Goal: Task Accomplishment & Management: Manage account settings

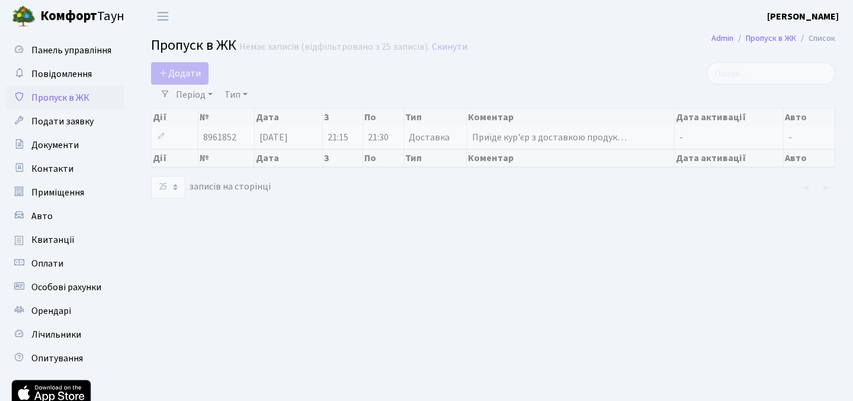
select select "25"
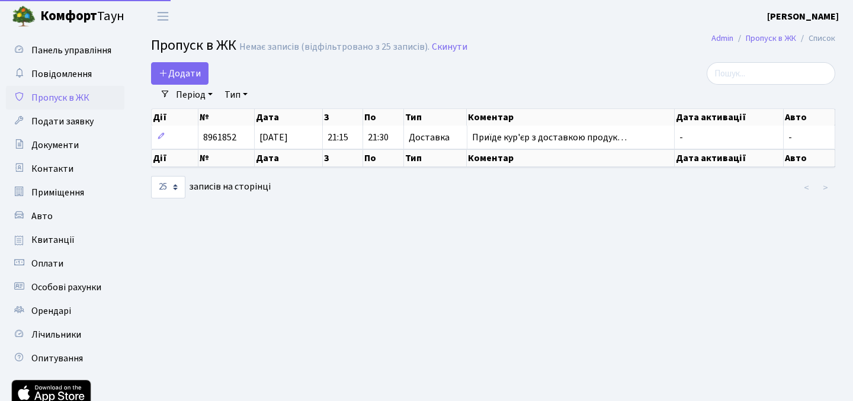
select select "25"
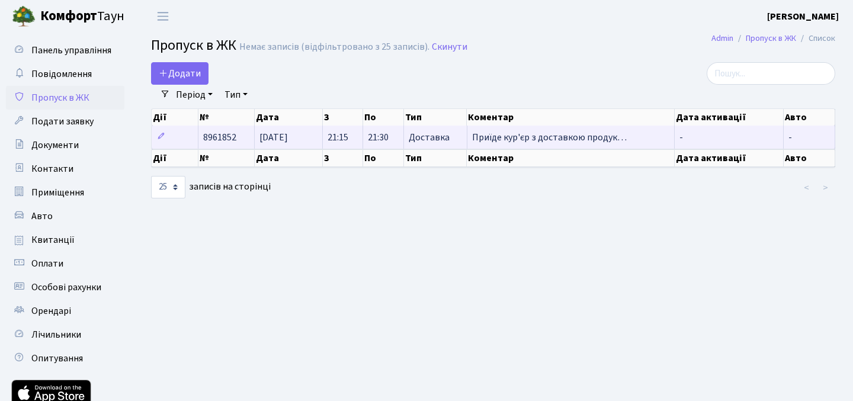
click at [518, 135] on span "Приїде кур'єр з доставкою продук…" at bounding box center [549, 137] width 155 height 13
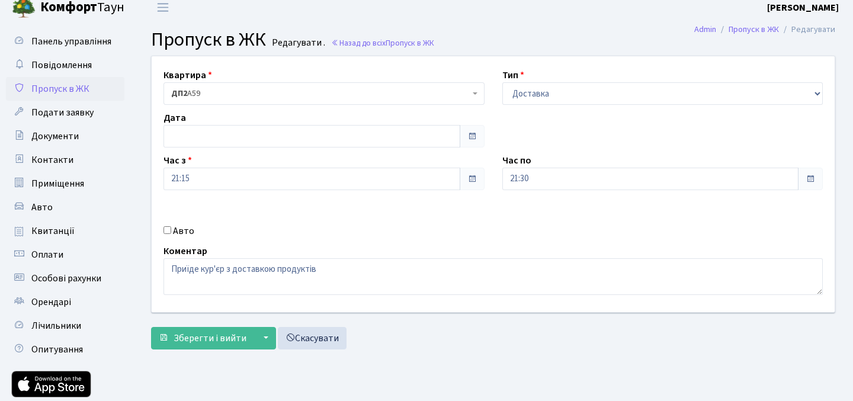
scroll to position [8, 0]
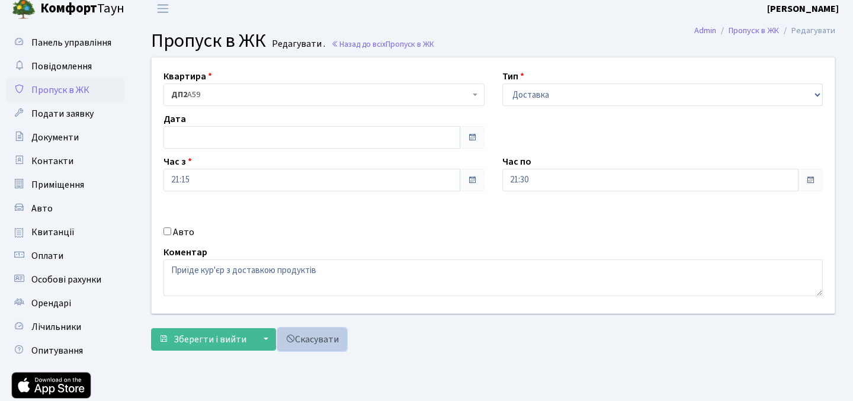
click at [331, 347] on link "Скасувати" at bounding box center [312, 339] width 69 height 23
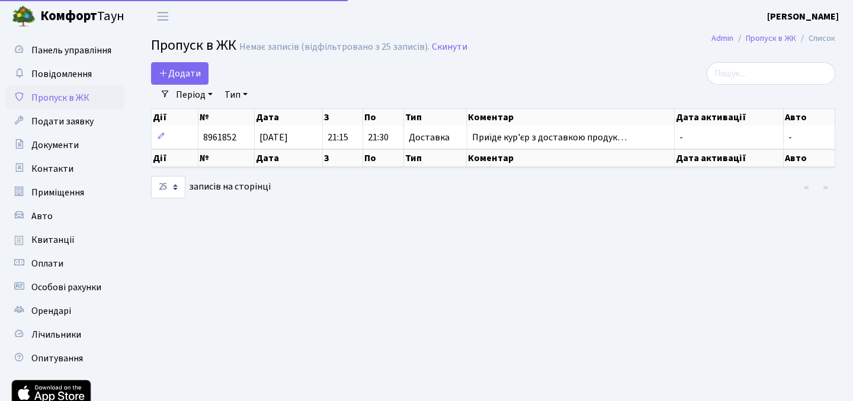
select select "25"
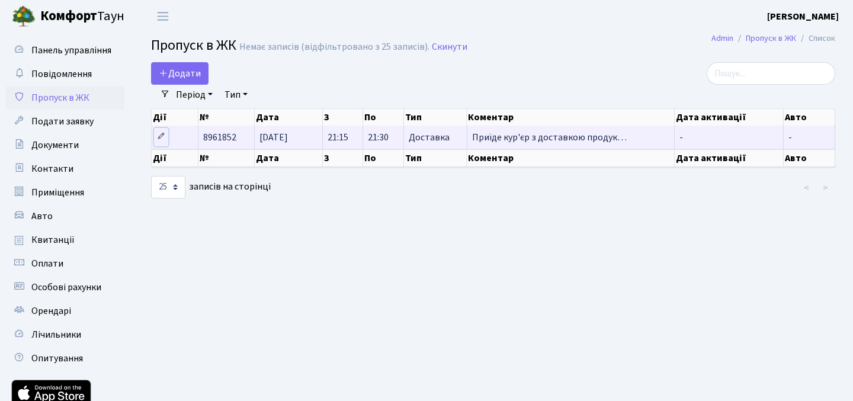
click at [166, 132] on link at bounding box center [161, 137] width 14 height 18
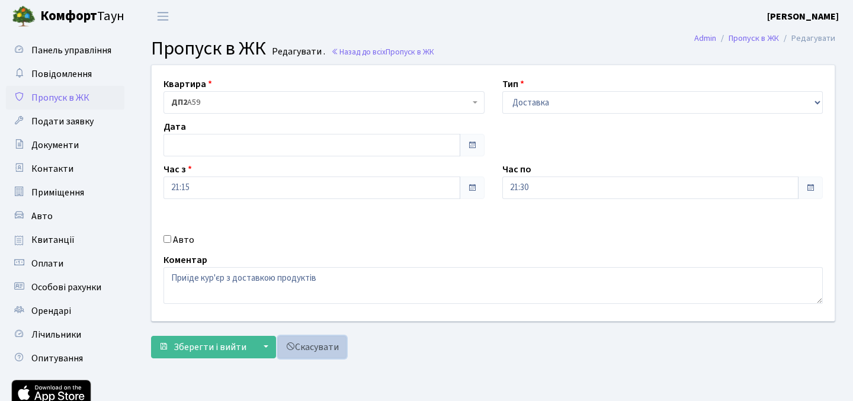
click at [298, 345] on link "Скасувати" at bounding box center [312, 347] width 69 height 23
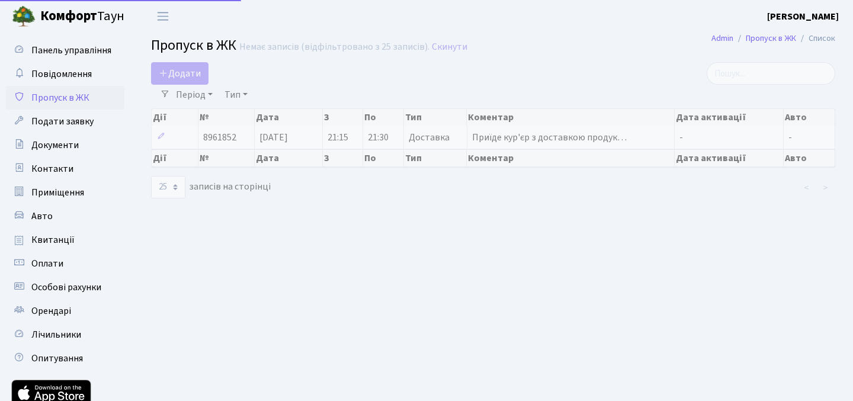
select select "25"
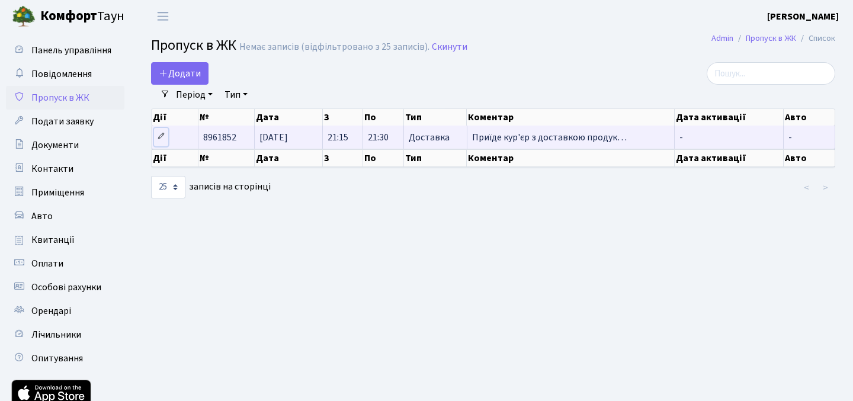
click at [161, 137] on icon at bounding box center [161, 136] width 8 height 8
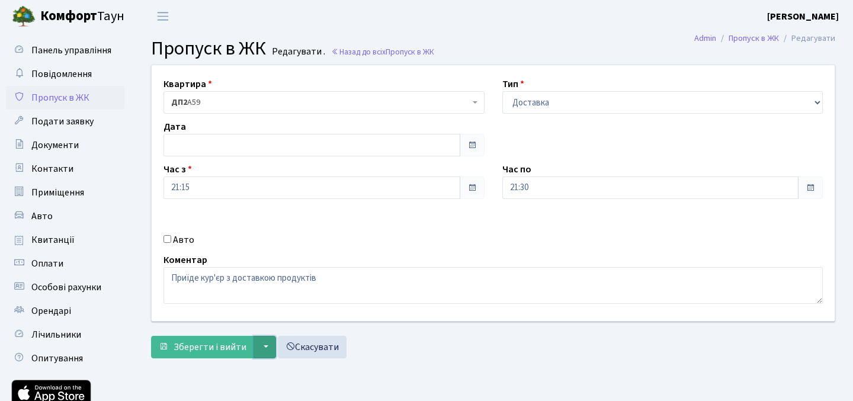
click at [261, 347] on button "▼" at bounding box center [265, 347] width 23 height 23
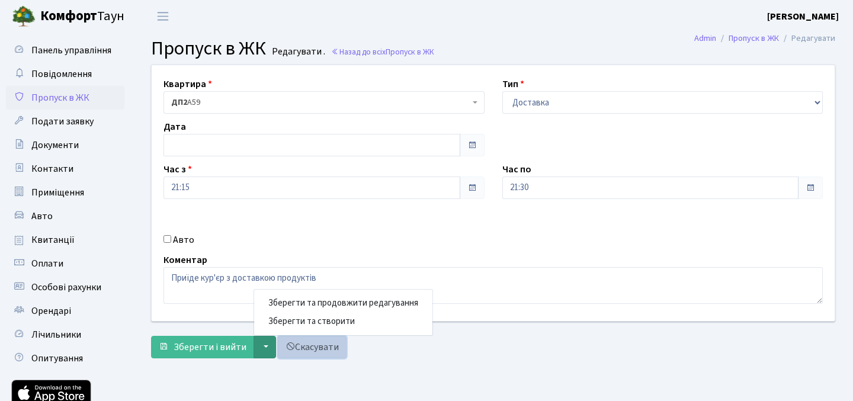
click at [322, 357] on link "Скасувати" at bounding box center [312, 347] width 69 height 23
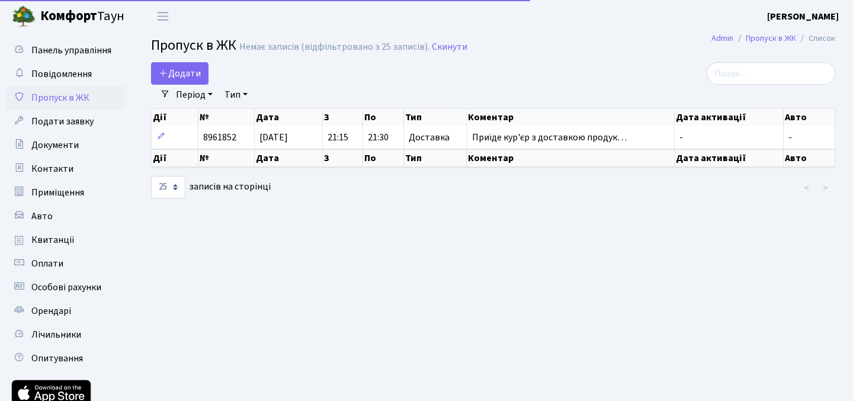
select select "25"
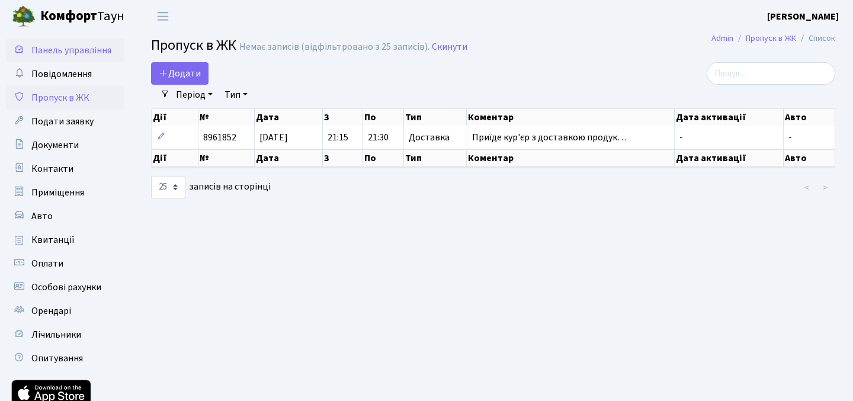
click at [94, 52] on span "Панель управління" at bounding box center [71, 50] width 80 height 13
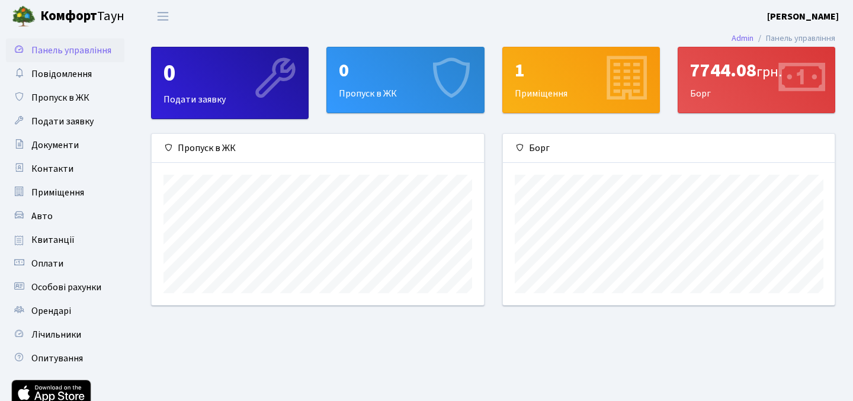
scroll to position [171, 332]
